Goal: Navigation & Orientation: Find specific page/section

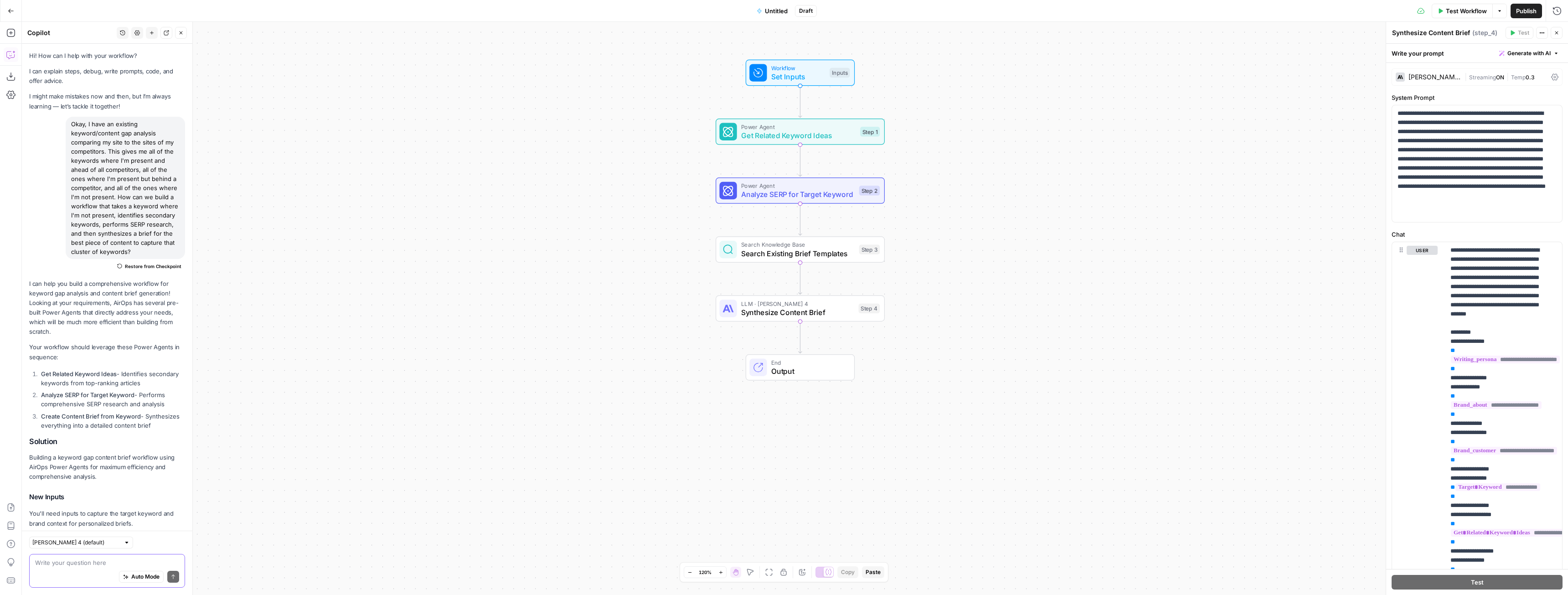
scroll to position [1818, 0]
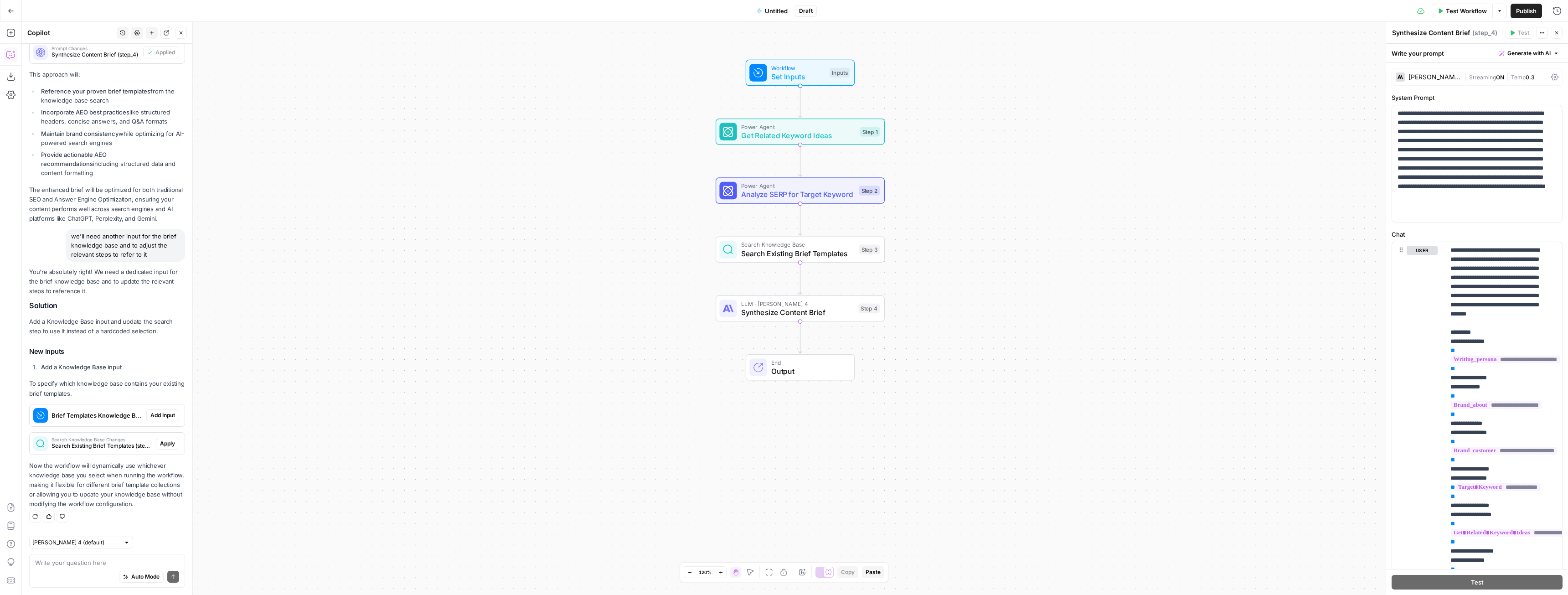
click at [4, 12] on button "Go Back" at bounding box center [10, 10] width 16 height 16
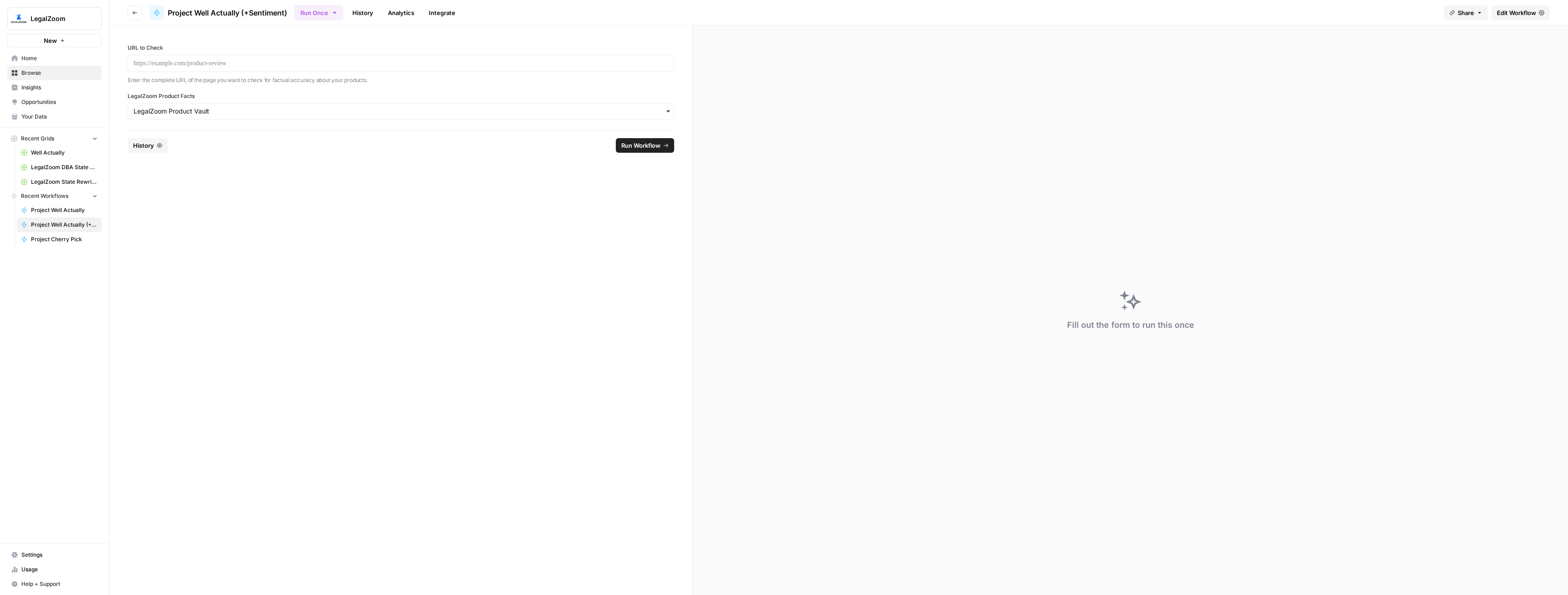
click at [44, 59] on span "Home" at bounding box center [59, 58] width 76 height 8
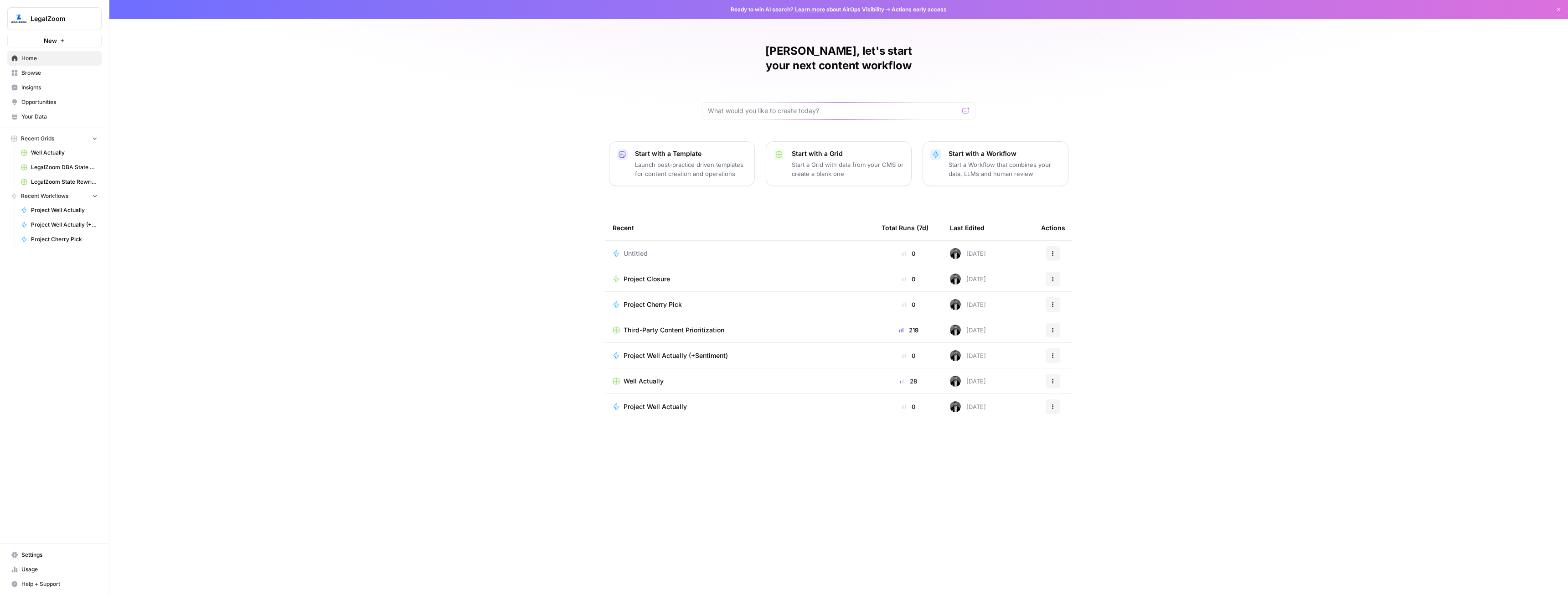
click at [75, 70] on span "Browse" at bounding box center [59, 72] width 76 height 8
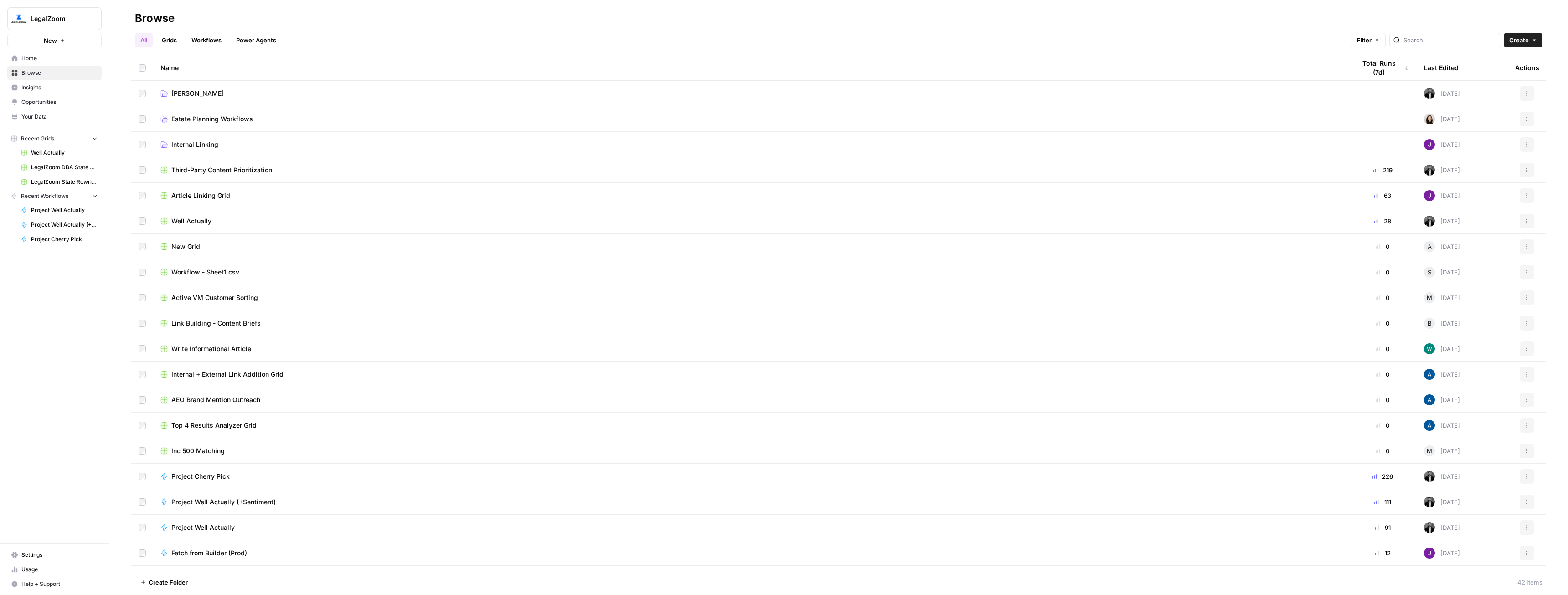
click at [244, 195] on div "Article Linking Grid" at bounding box center [751, 195] width 1180 height 9
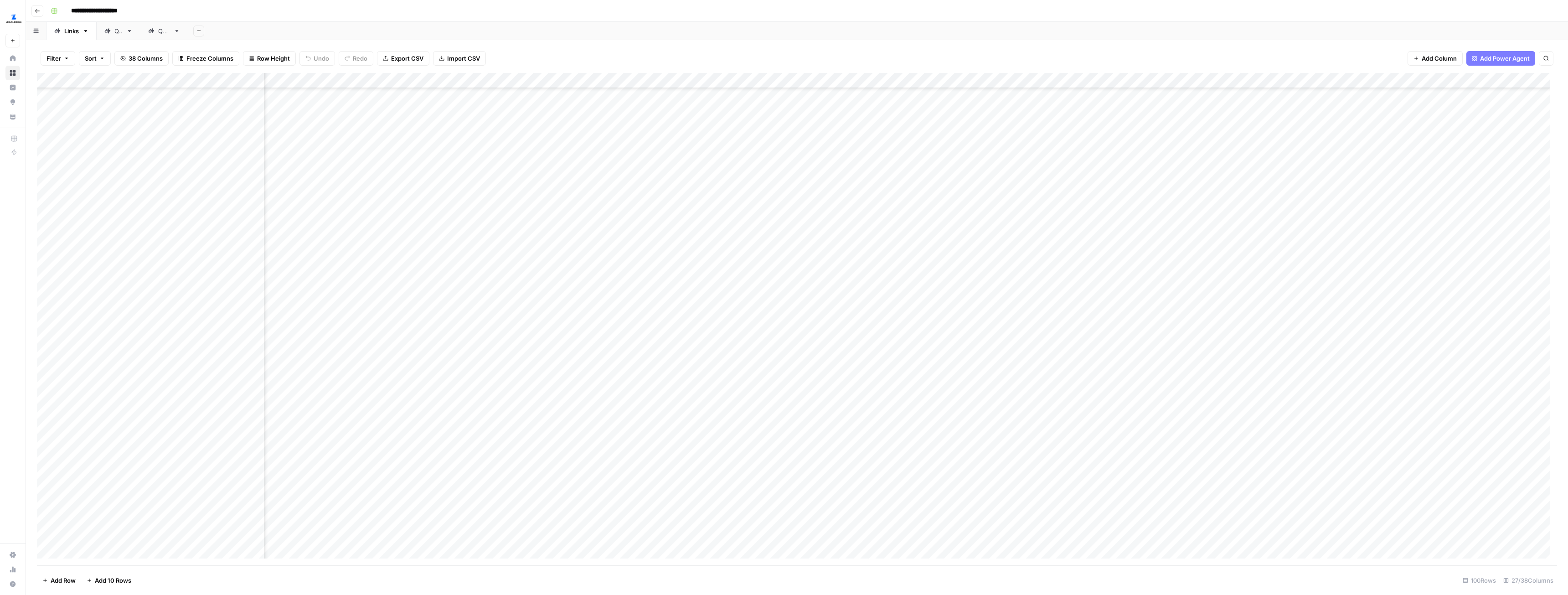
scroll to position [137, 911]
